Goal: Task Accomplishment & Management: Complete application form

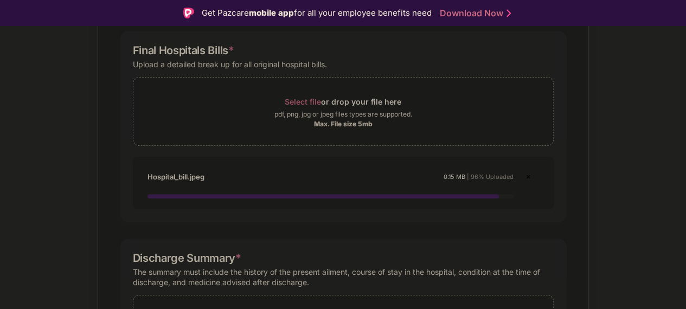
scroll to position [164, 0]
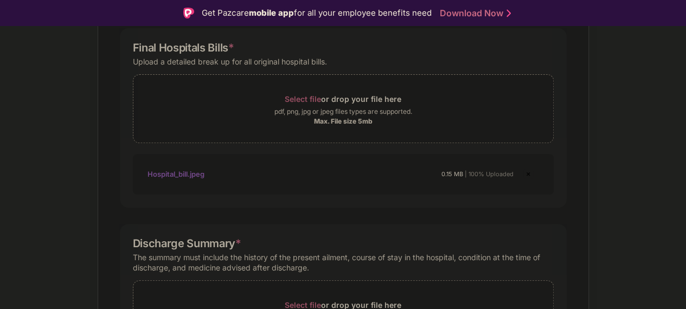
click at [613, 121] on div "Documents List > Hospital bills and Payment receipt Hospital bills and Payment …" at bounding box center [343, 242] width 686 height 659
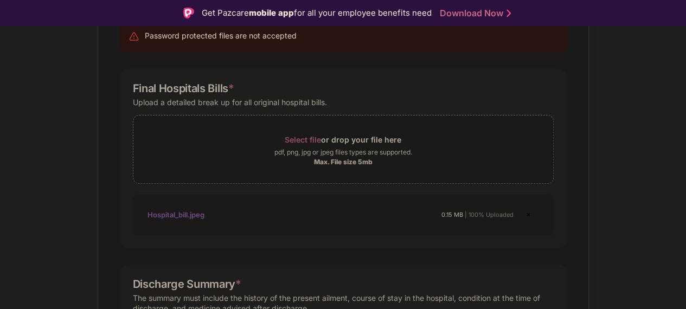
scroll to position [119, 0]
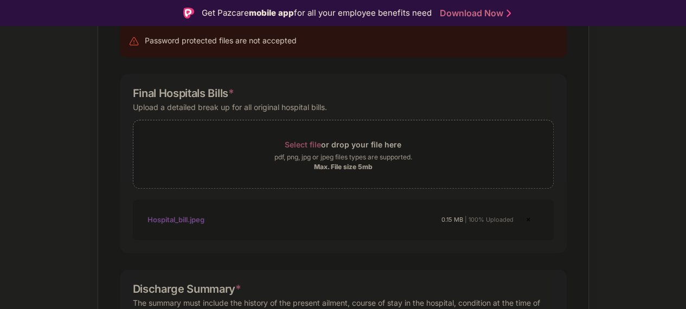
click at [657, 154] on div "Documents List > Hospital bills and Payment receipt Hospital bills and Payment …" at bounding box center [343, 287] width 686 height 659
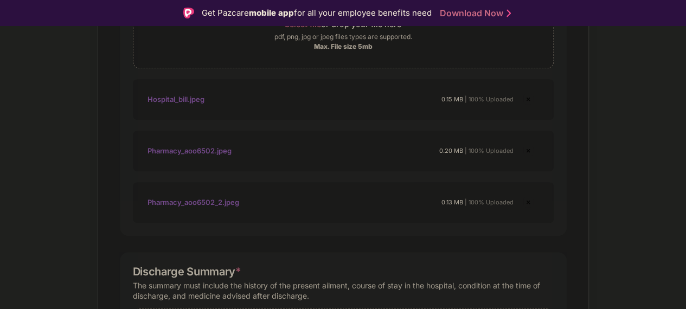
scroll to position [262, 0]
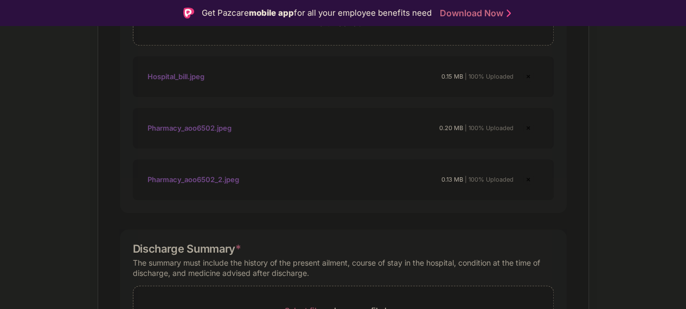
click at [524, 127] on img at bounding box center [527, 127] width 13 height 13
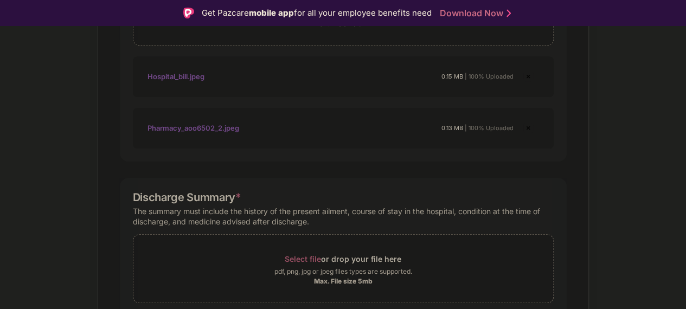
click at [525, 126] on img at bounding box center [527, 127] width 13 height 13
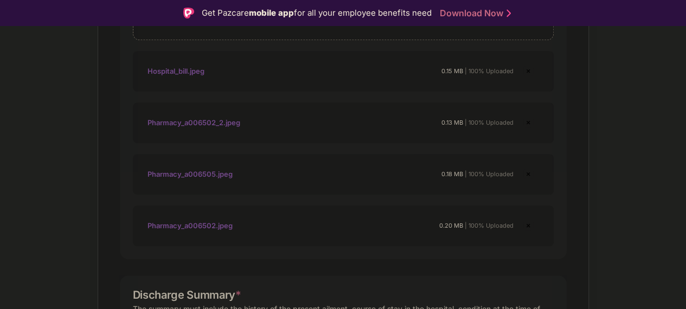
scroll to position [267, 0]
click at [524, 172] on img at bounding box center [527, 174] width 13 height 13
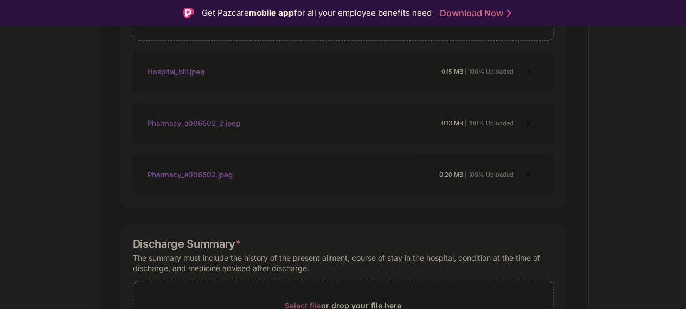
click at [528, 122] on img at bounding box center [527, 123] width 13 height 13
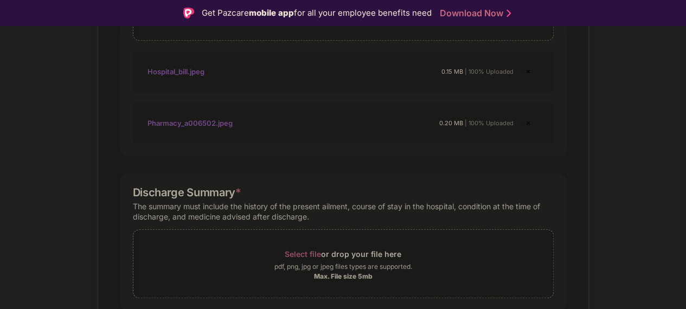
click at [526, 119] on img at bounding box center [527, 123] width 13 height 13
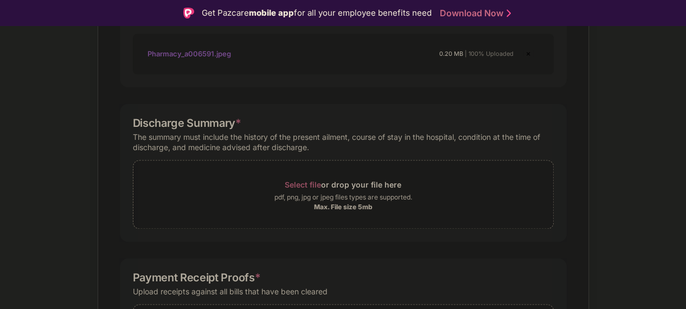
scroll to position [749, 0]
drag, startPoint x: 126, startPoint y: 123, endPoint x: 228, endPoint y: 118, distance: 102.5
click at [228, 118] on div "Discharge Summary * The summary must include the history of the present ailment…" at bounding box center [343, 171] width 447 height 138
copy div "Discharge Summary"
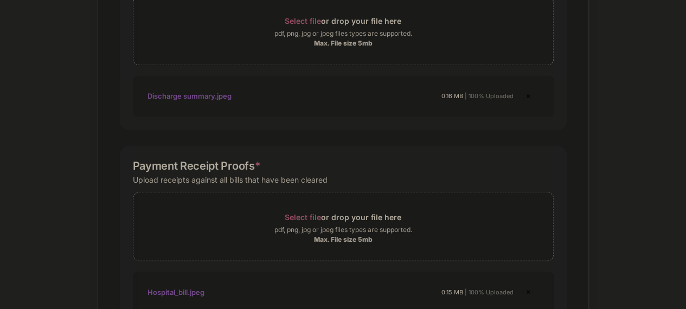
scroll to position [886, 0]
click at [199, 90] on div "Discharge summary.jpeg" at bounding box center [189, 95] width 84 height 18
drag, startPoint x: 198, startPoint y: 105, endPoint x: 166, endPoint y: 100, distance: 32.3
click at [161, 101] on div "Discharge summary.jpeg 0.16 MB | 100% Uploaded" at bounding box center [343, 95] width 421 height 41
click at [175, 86] on div "Discharge summary.jpeg" at bounding box center [189, 95] width 84 height 18
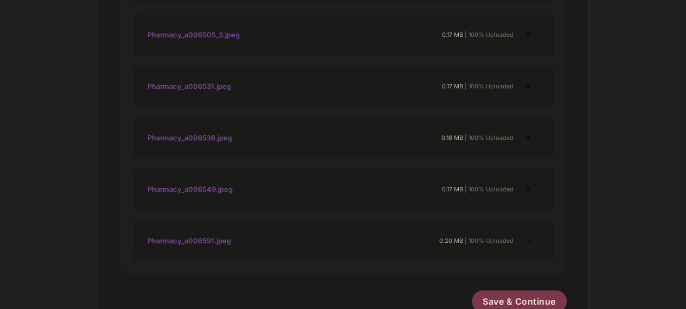
scroll to position [1421, 0]
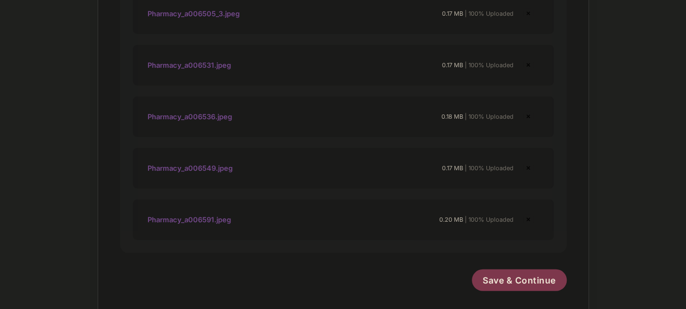
click at [511, 275] on span "Save & Continue" at bounding box center [518, 280] width 73 height 12
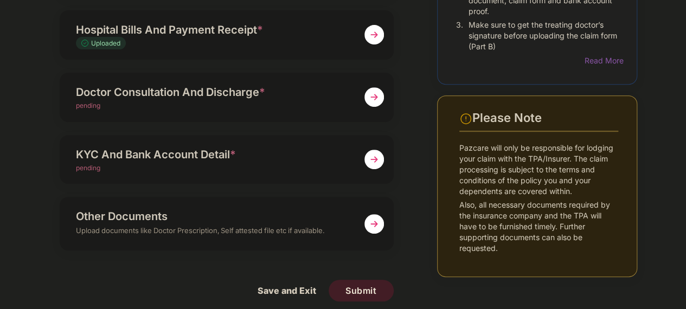
scroll to position [0, 0]
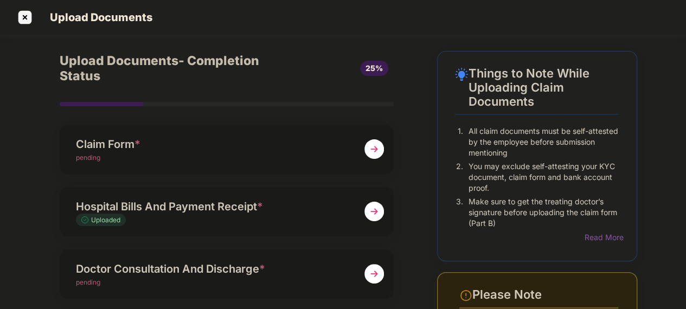
click at [324, 141] on div "Claim Form *" at bounding box center [214, 143] width 276 height 17
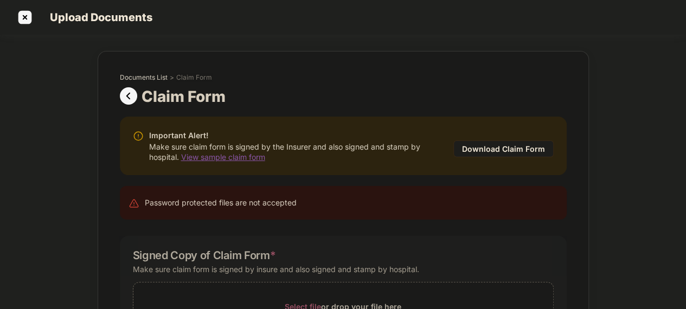
click at [0, 117] on div "Documents List > Claim Form Claim Form Important Alert! Make sure claim form is…" at bounding box center [343, 240] width 686 height 378
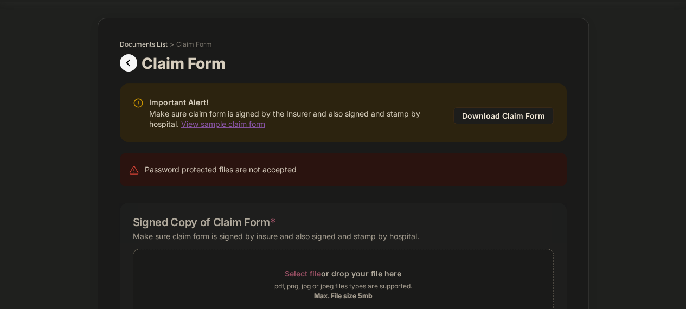
scroll to position [32, 0]
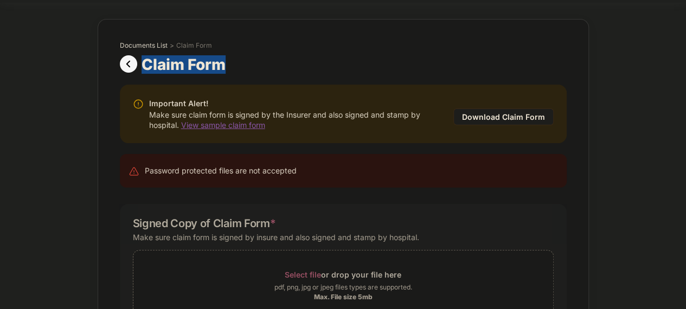
drag, startPoint x: 140, startPoint y: 53, endPoint x: 230, endPoint y: 49, distance: 90.0
click at [230, 55] on div "Claim Form" at bounding box center [343, 64] width 447 height 18
click at [233, 55] on div "Claim Form" at bounding box center [343, 64] width 447 height 18
drag, startPoint x: 233, startPoint y: 56, endPoint x: 135, endPoint y: 48, distance: 97.8
click at [135, 55] on div "Claim Form" at bounding box center [343, 64] width 447 height 18
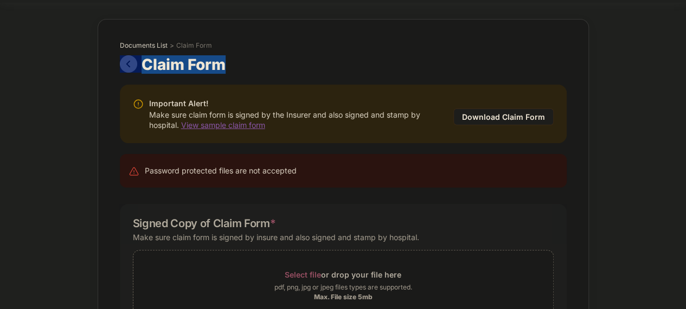
copy div "Claim Form"
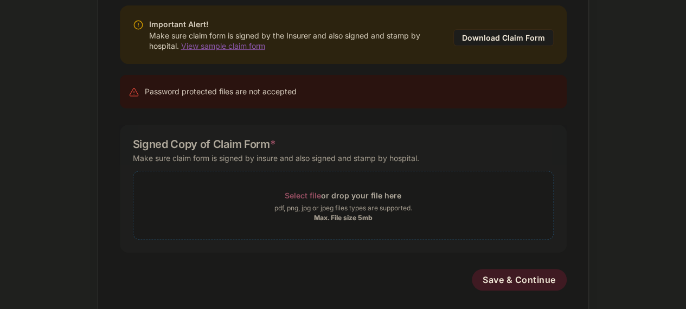
click at [300, 191] on span "Select file" at bounding box center [303, 195] width 36 height 9
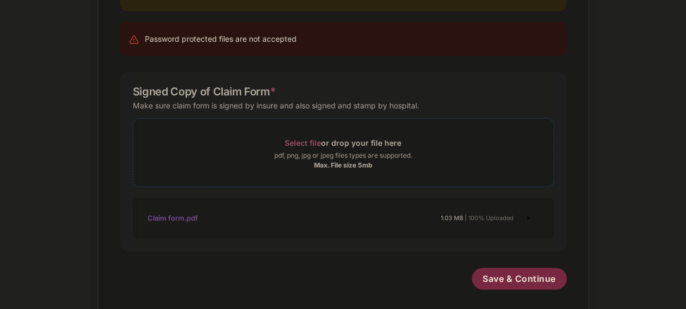
scroll to position [163, 0]
click at [175, 213] on div "Claim form.pdf" at bounding box center [172, 219] width 50 height 18
click at [506, 274] on span "Save & Continue" at bounding box center [518, 280] width 73 height 12
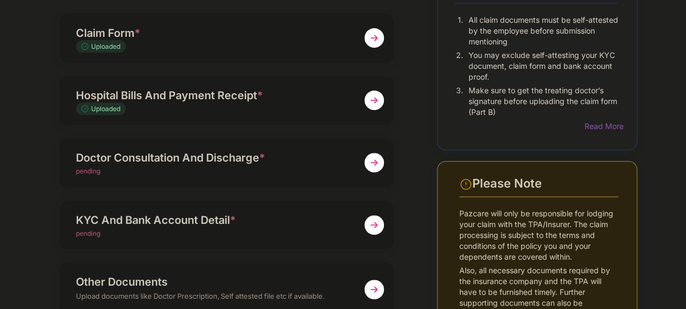
scroll to position [110, 0]
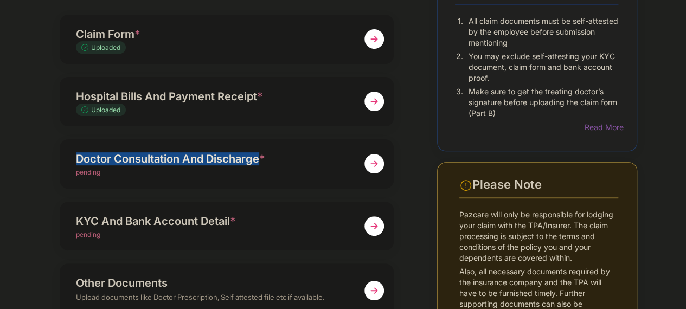
drag, startPoint x: 66, startPoint y: 151, endPoint x: 259, endPoint y: 154, distance: 193.0
click at [259, 154] on div "Doctor Consultation And Discharge * pending" at bounding box center [227, 163] width 334 height 49
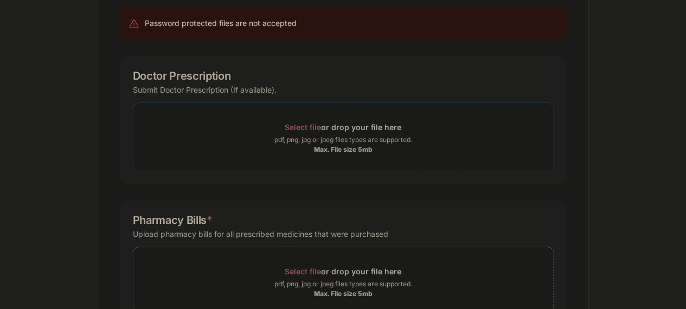
scroll to position [0, 0]
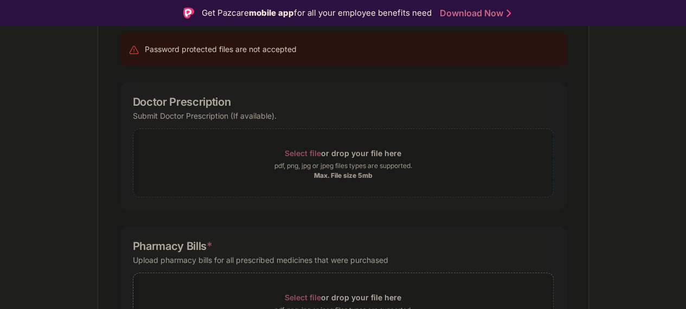
copy div "Doctor Consultation And Discharge"
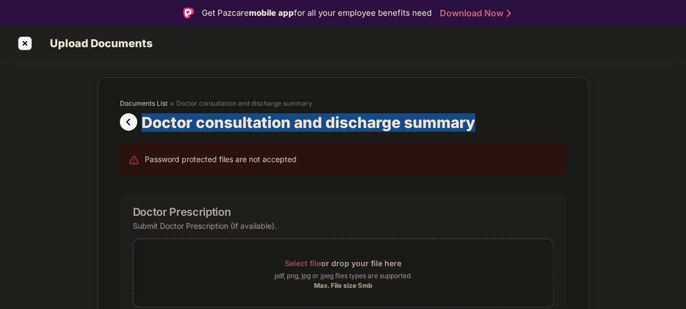
drag, startPoint x: 137, startPoint y: 121, endPoint x: 532, endPoint y: 123, distance: 395.6
click at [532, 123] on div "Doctor consultation and discharge summary" at bounding box center [343, 122] width 447 height 18
copy div "Doctor consultation and discharge summary"
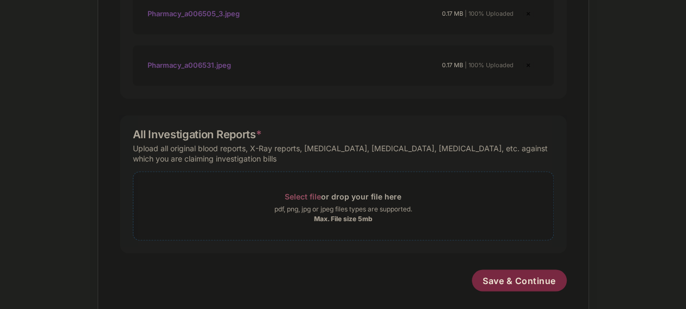
scroll to position [34, 0]
click at [513, 274] on span "Save & Continue" at bounding box center [518, 280] width 73 height 12
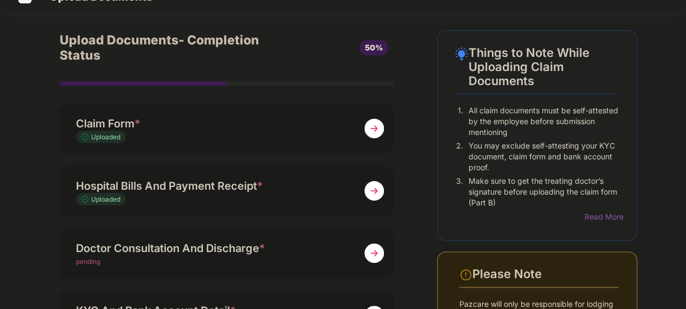
scroll to position [22, 0]
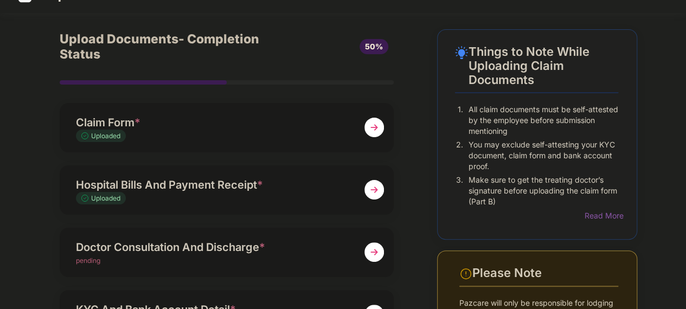
click at [364, 182] on img at bounding box center [374, 190] width 20 height 20
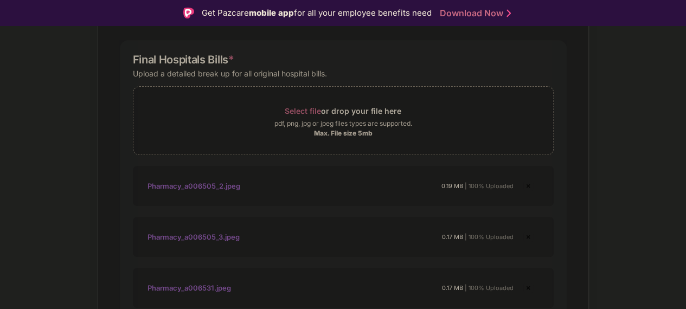
scroll to position [166, 0]
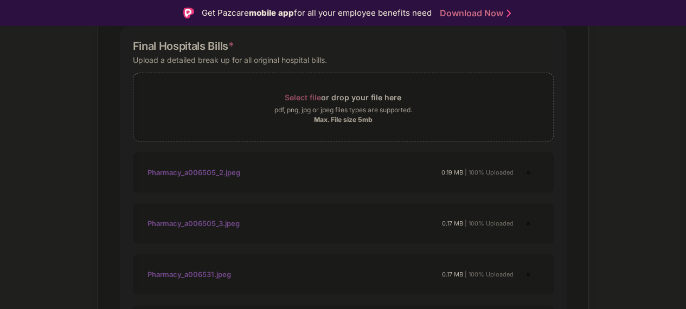
click at [521, 172] on img at bounding box center [527, 172] width 13 height 13
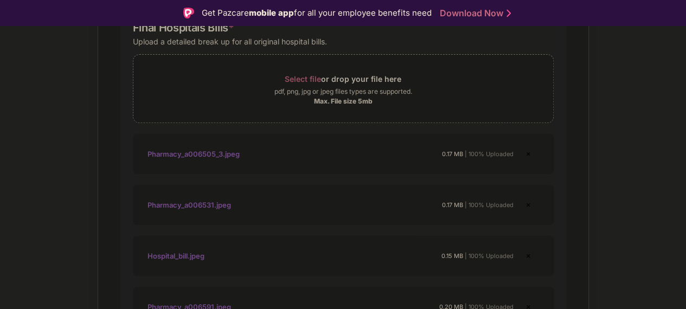
scroll to position [185, 0]
click at [522, 152] on img at bounding box center [527, 153] width 13 height 13
click at [524, 155] on img at bounding box center [527, 153] width 13 height 13
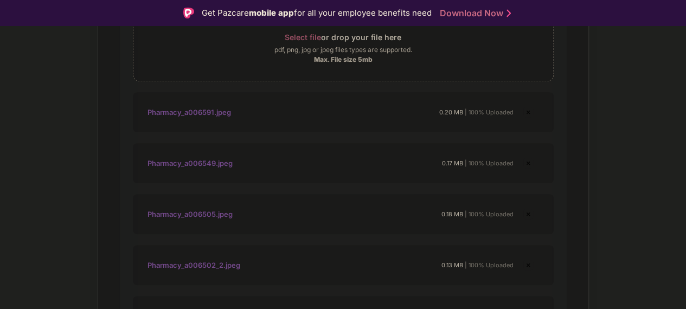
scroll to position [229, 0]
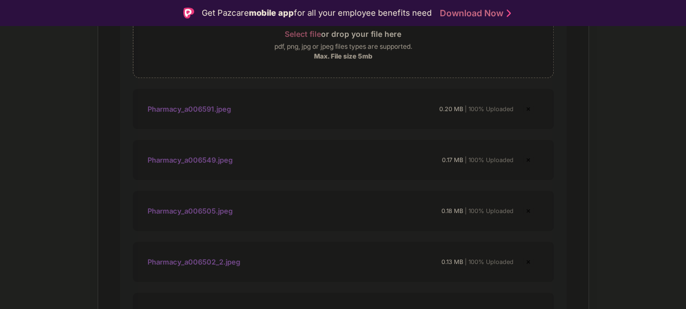
click at [524, 107] on img at bounding box center [527, 108] width 13 height 13
click at [521, 111] on img at bounding box center [527, 108] width 13 height 13
click at [522, 110] on img at bounding box center [527, 108] width 13 height 13
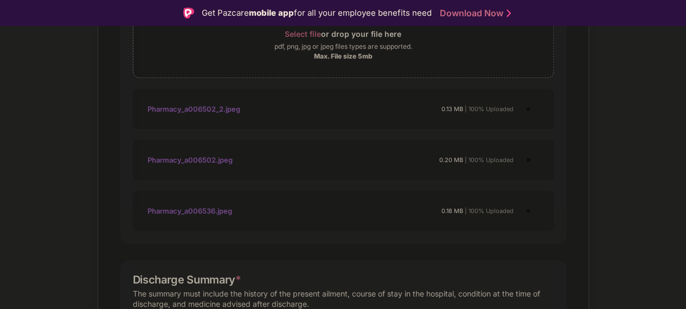
click at [522, 110] on img at bounding box center [527, 108] width 13 height 13
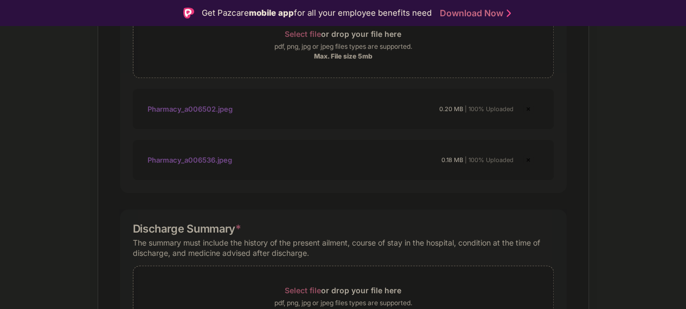
click at [522, 110] on img at bounding box center [527, 108] width 13 height 13
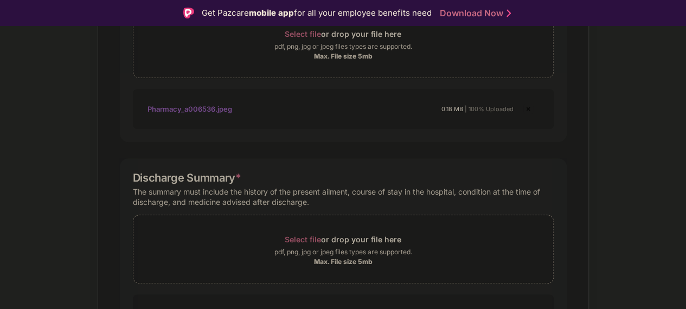
click at [522, 110] on img at bounding box center [527, 108] width 13 height 13
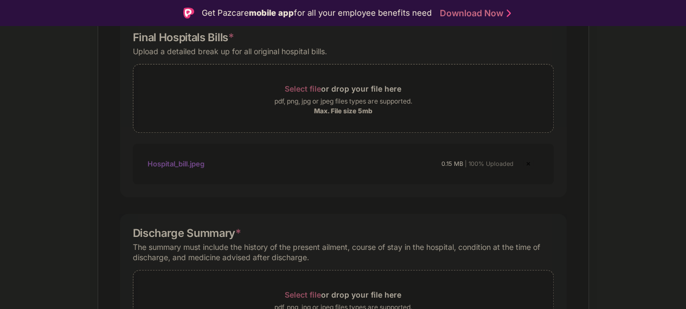
scroll to position [177, 0]
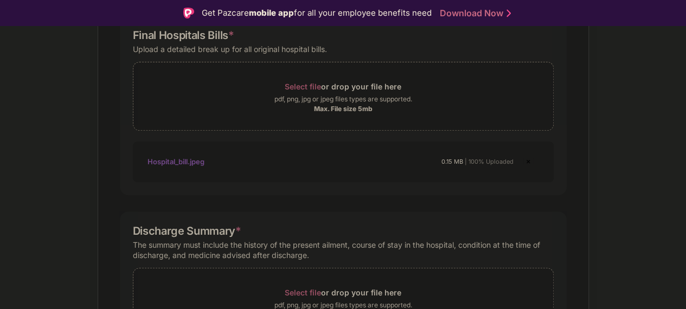
click at [179, 166] on div "Hospital_bill.jpeg" at bounding box center [175, 161] width 57 height 18
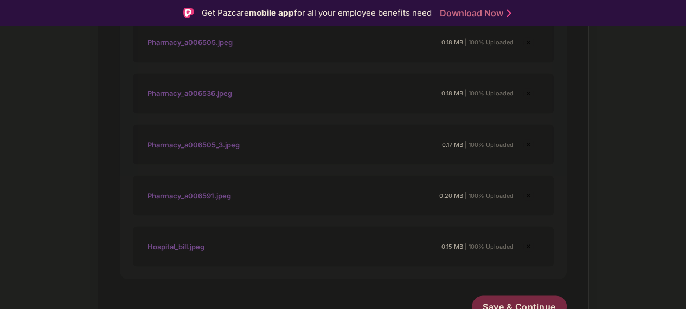
scroll to position [34, 0]
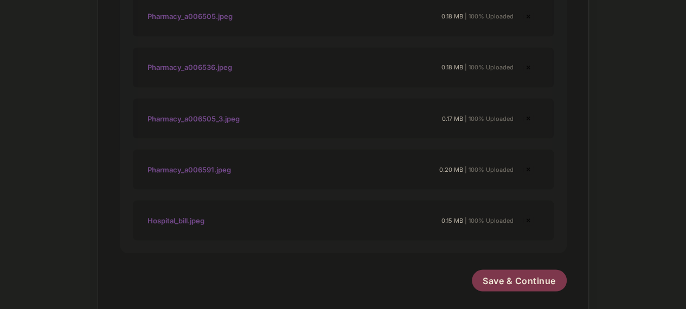
click at [518, 274] on span "Save & Continue" at bounding box center [518, 280] width 73 height 12
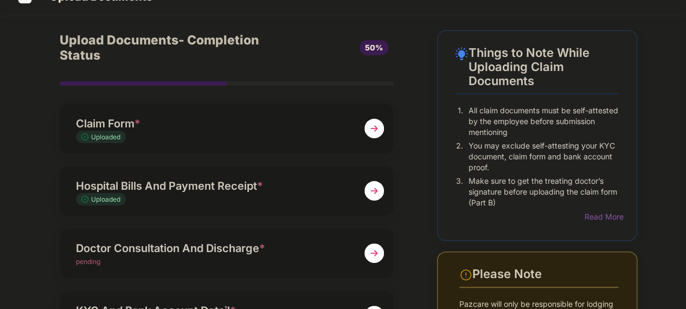
scroll to position [44, 0]
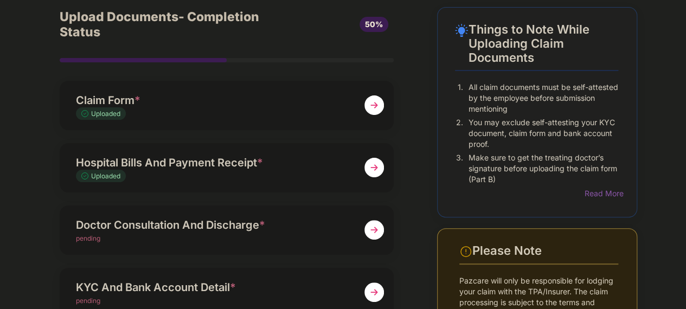
click at [245, 159] on div "Hospital Bills And Payment Receipt *" at bounding box center [214, 162] width 276 height 17
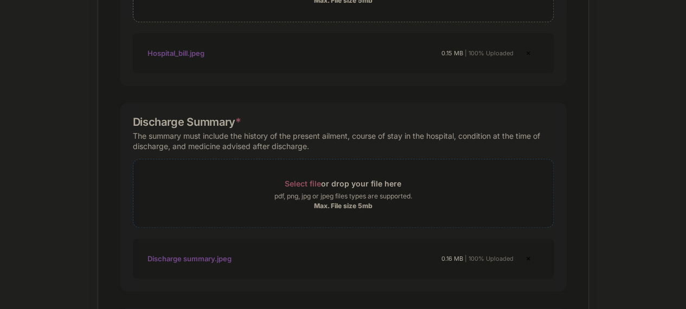
scroll to position [0, 0]
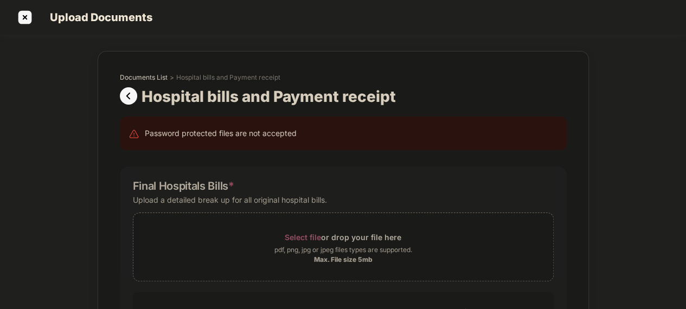
click at [125, 87] on img at bounding box center [131, 95] width 22 height 17
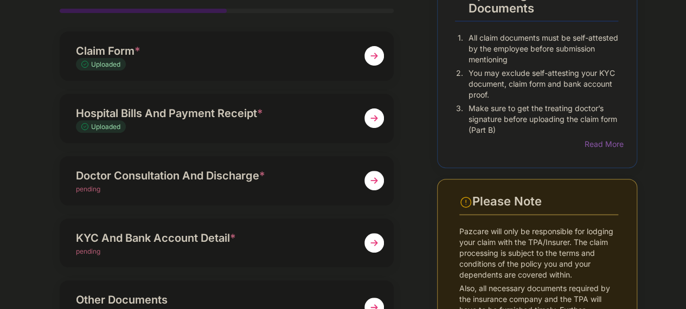
scroll to position [94, 0]
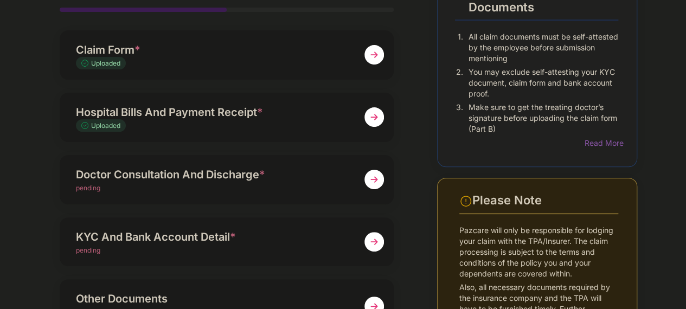
click at [282, 171] on div "Doctor Consultation And Discharge *" at bounding box center [214, 174] width 276 height 17
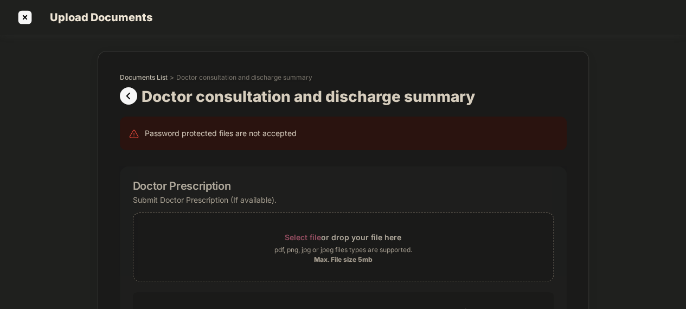
scroll to position [0, 0]
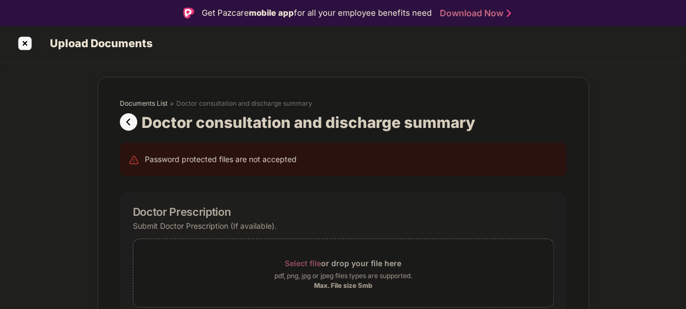
click at [128, 122] on img at bounding box center [131, 121] width 22 height 17
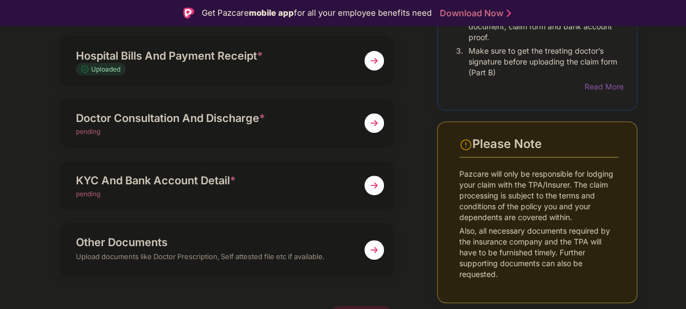
scroll to position [34, 0]
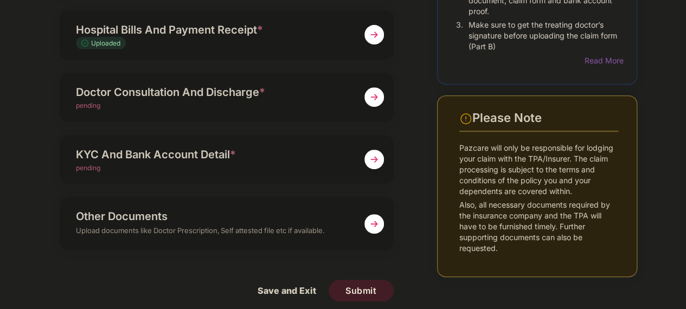
click at [365, 150] on img at bounding box center [374, 160] width 20 height 20
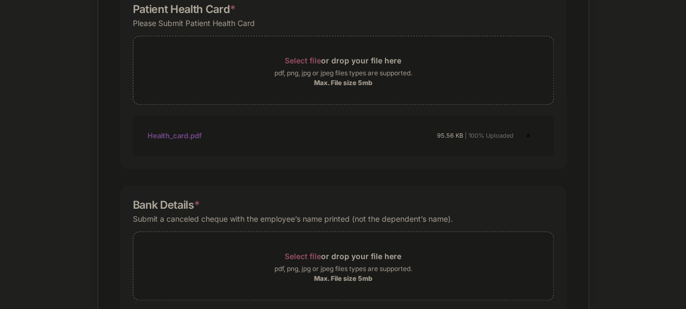
scroll to position [381, 0]
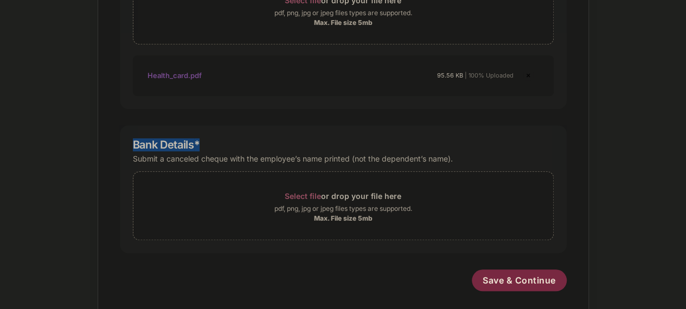
drag, startPoint x: 119, startPoint y: 131, endPoint x: 234, endPoint y: 115, distance: 116.0
click at [234, 125] on div "Bank Details * Submit a canceled cheque with the employee’s name printed (not t…" at bounding box center [343, 189] width 447 height 128
click at [207, 151] on div "Submit a canceled cheque with the employee’s name printed (not the dependent’s …" at bounding box center [293, 158] width 320 height 15
copy div "cheque"
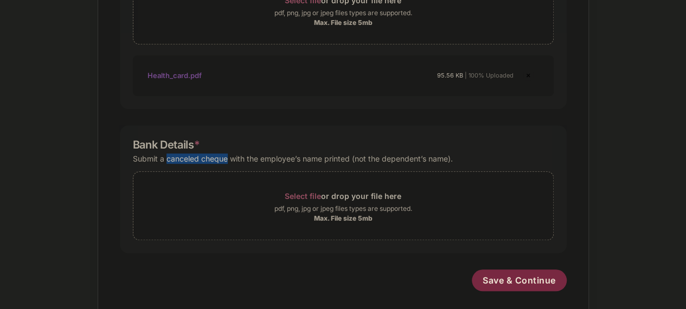
drag, startPoint x: 161, startPoint y: 147, endPoint x: 222, endPoint y: 146, distance: 60.7
click at [222, 151] on div "Submit a canceled cheque with the employee’s name printed (not the dependent’s …" at bounding box center [293, 158] width 320 height 15
copy div "canceled cheque"
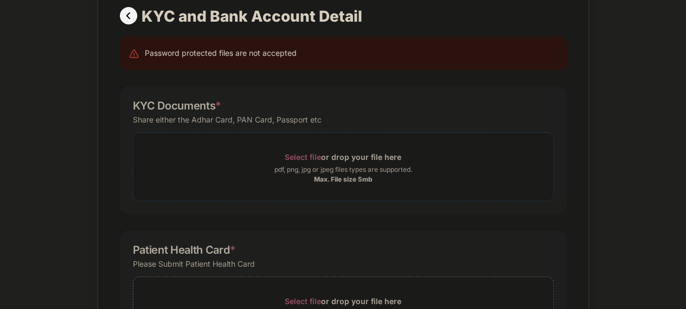
scroll to position [76, 0]
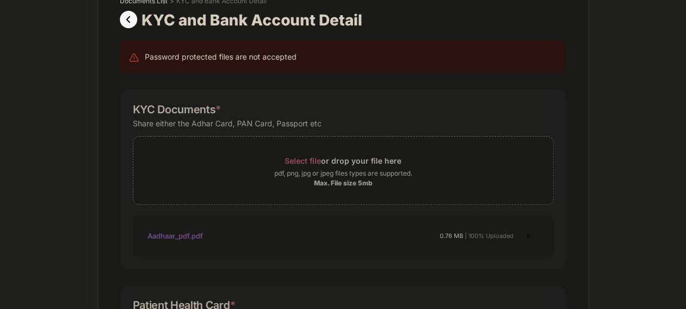
click at [180, 230] on div "Aadhaar_pdf.pdf" at bounding box center [174, 236] width 55 height 18
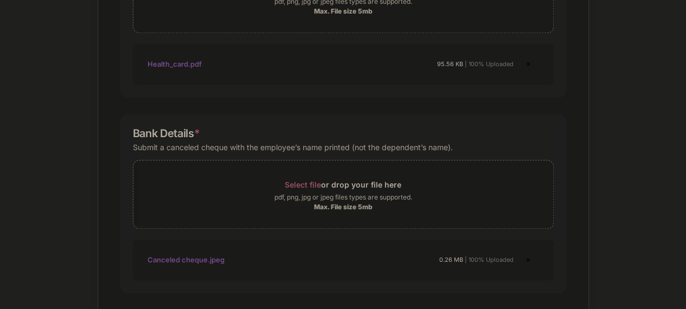
scroll to position [484, 0]
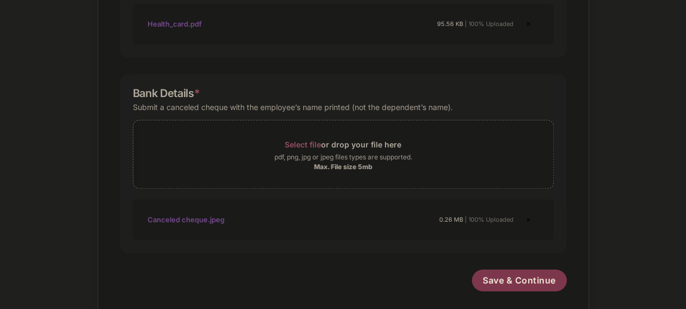
click at [506, 274] on span "Save & Continue" at bounding box center [518, 280] width 73 height 12
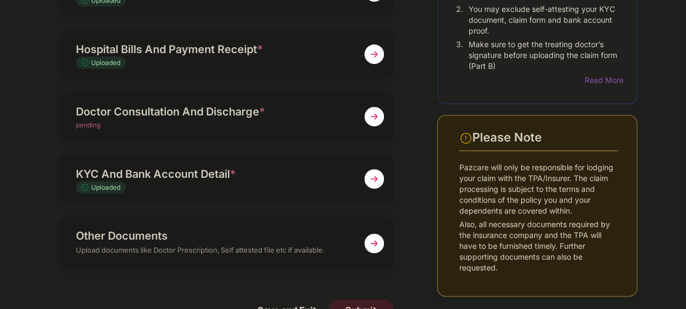
scroll to position [177, 0]
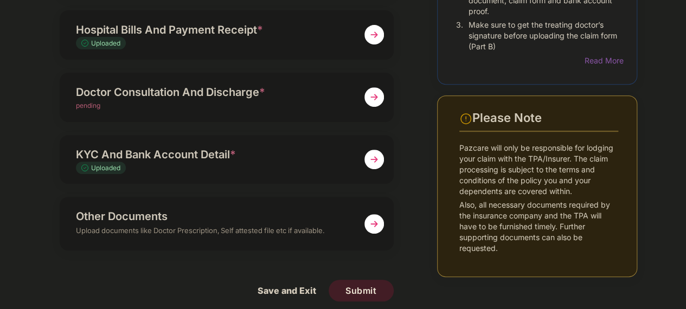
click at [196, 101] on div "pending" at bounding box center [214, 106] width 276 height 10
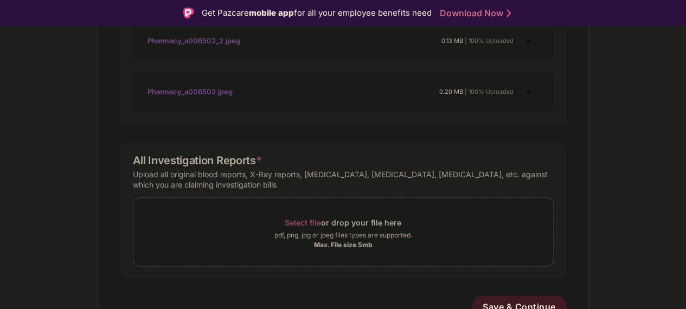
scroll to position [34, 0]
